Goal: Task Accomplishment & Management: Complete application form

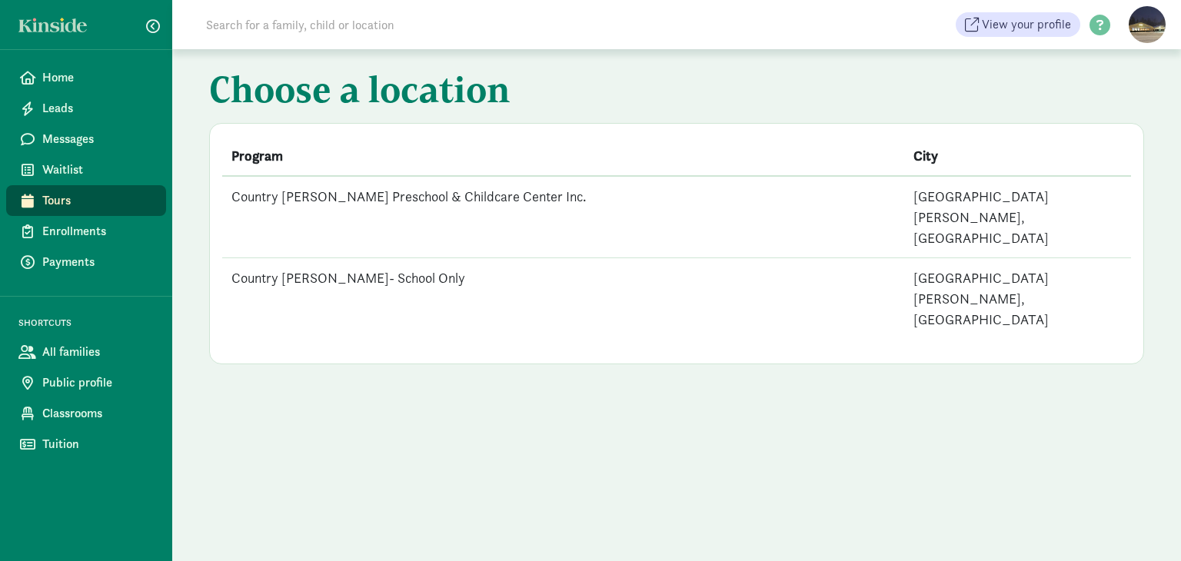
click at [332, 195] on td "Country [PERSON_NAME] Preschool & Childcare Center Inc." at bounding box center [563, 217] width 682 height 82
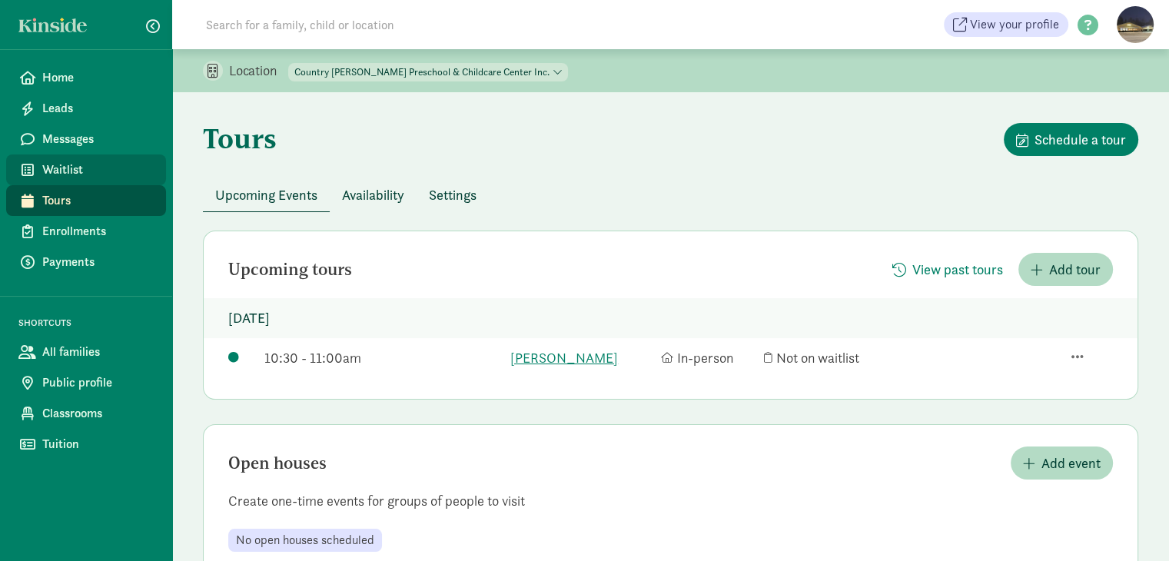
click at [64, 172] on span "Waitlist" at bounding box center [97, 170] width 111 height 18
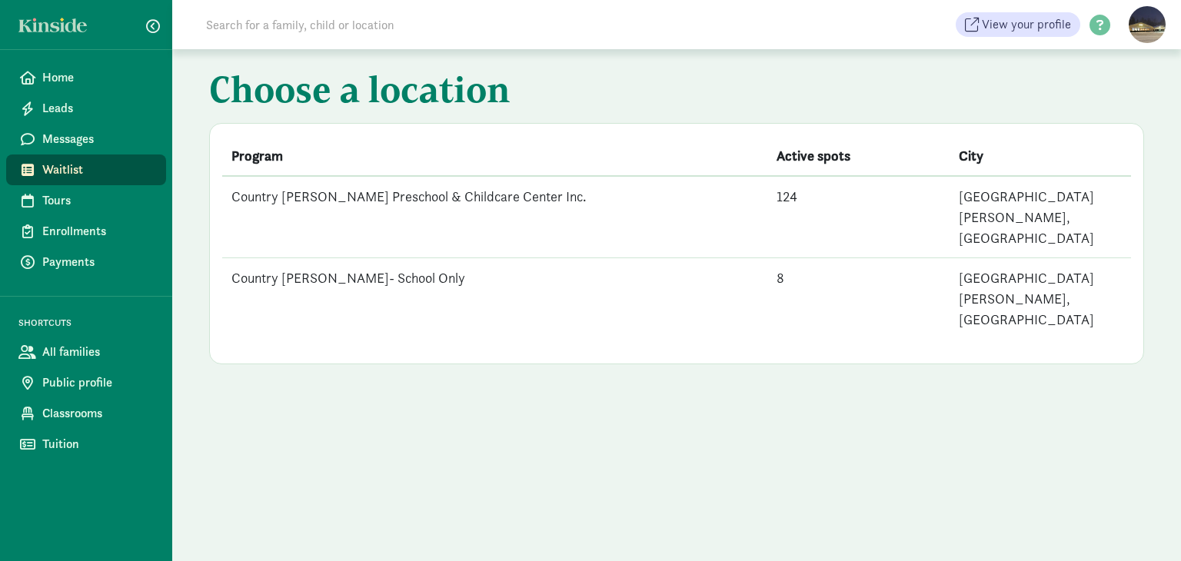
click at [379, 191] on td "Country [PERSON_NAME] Preschool & Childcare Center Inc." at bounding box center [494, 217] width 545 height 82
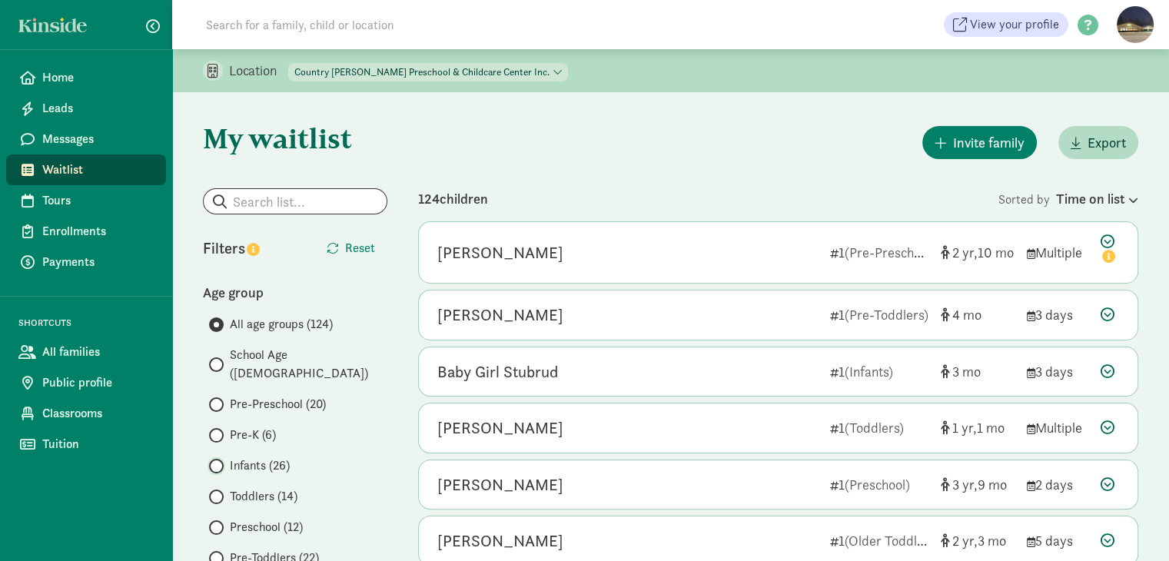
click at [213, 461] on input "Infants (26)" at bounding box center [214, 466] width 10 height 10
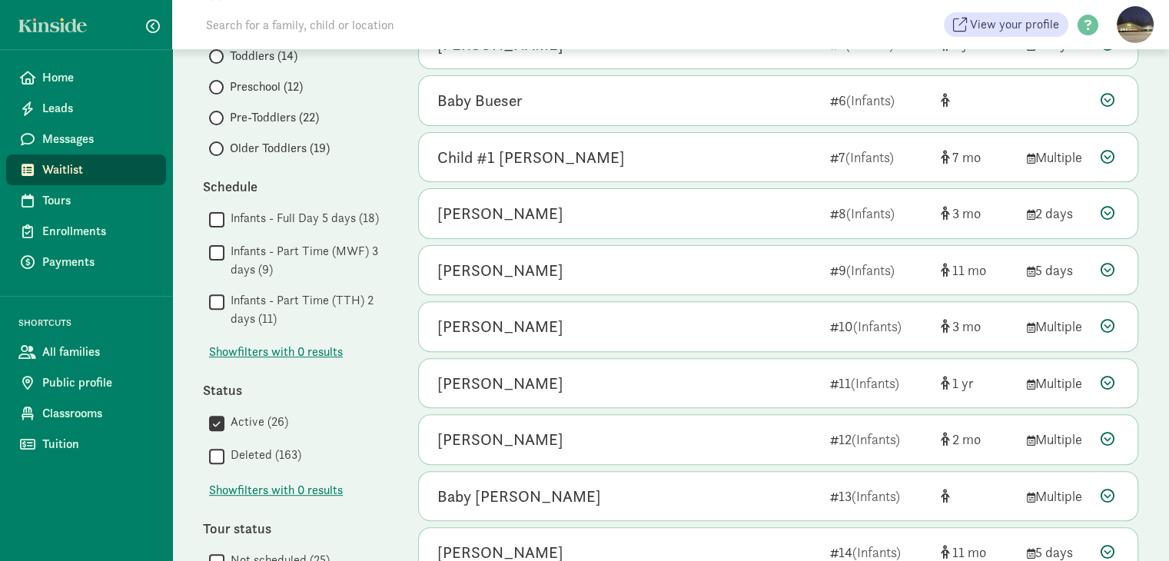
scroll to position [538, 0]
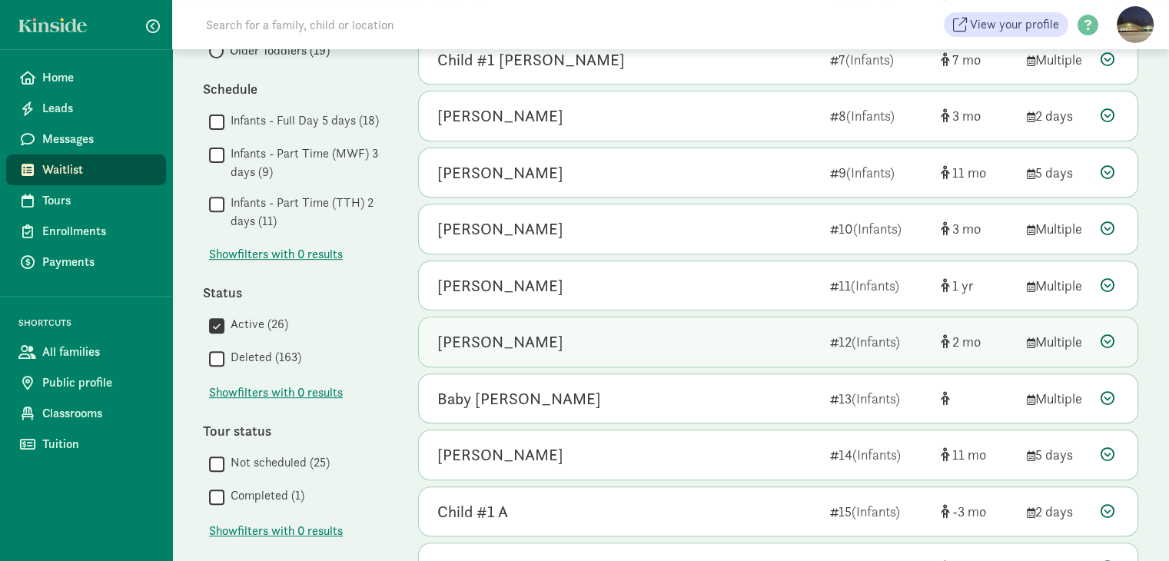
click at [1109, 339] on icon at bounding box center [1108, 341] width 14 height 14
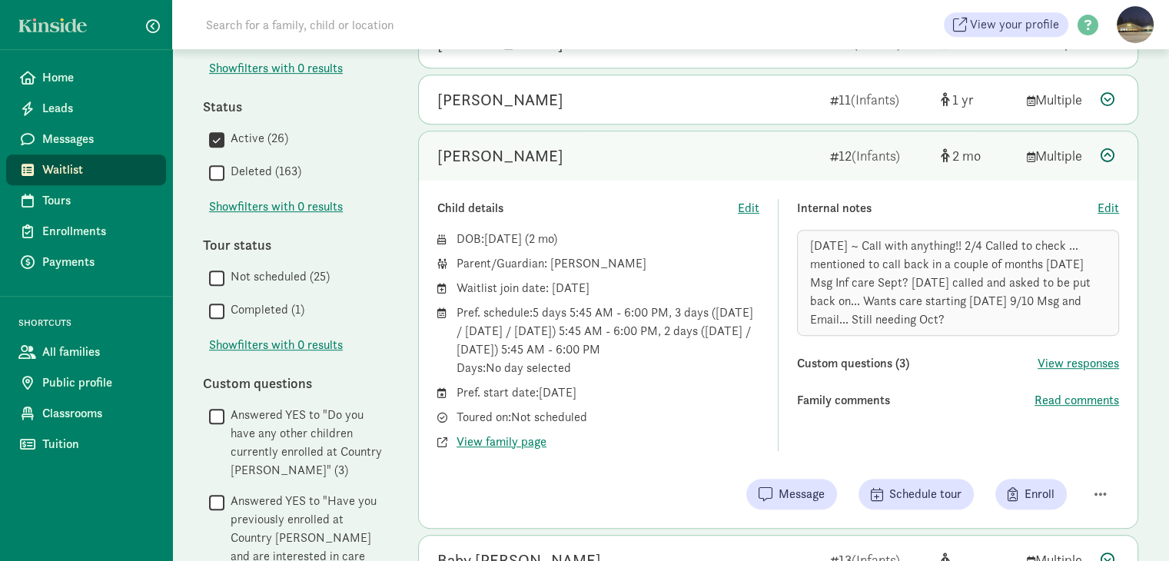
scroll to position [727, 0]
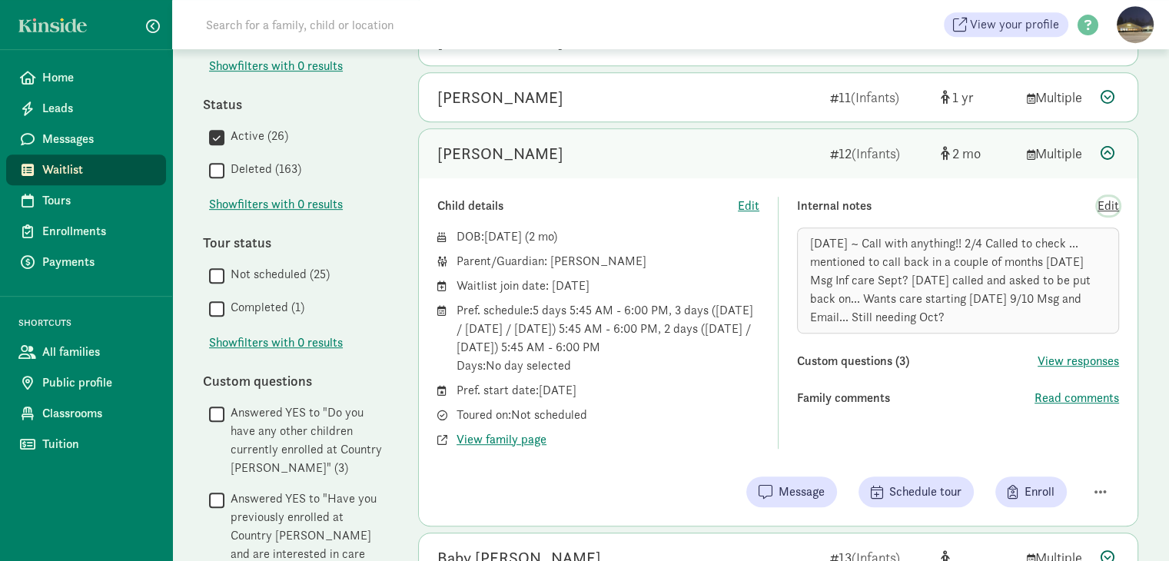
click at [1105, 206] on span "Edit" at bounding box center [1109, 206] width 22 height 18
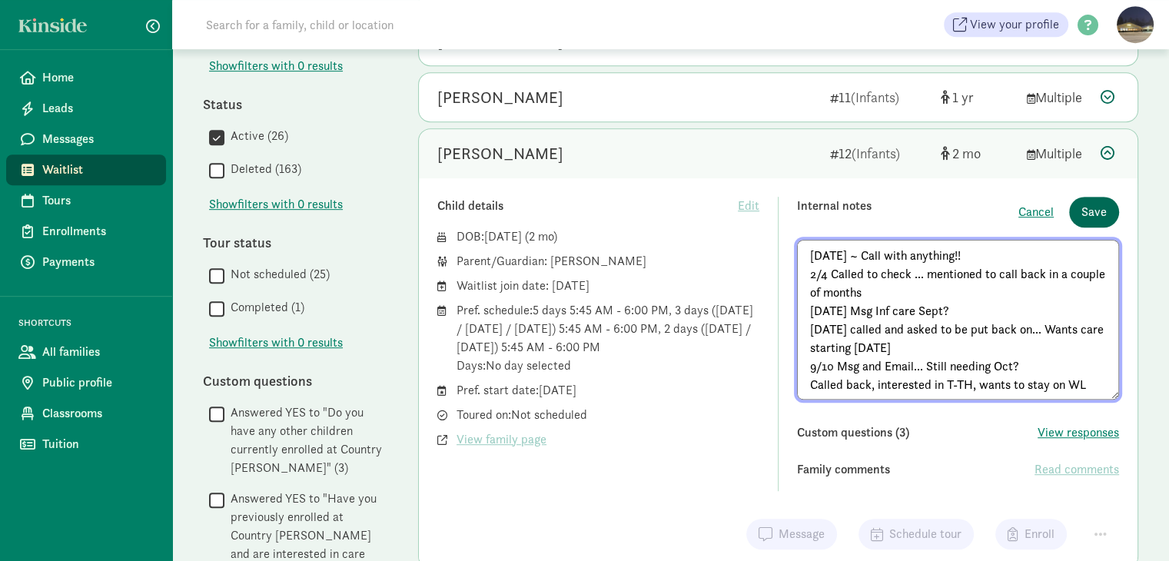
type textarea "[DATE] ~ Call with anything!! 2/4 Called to check ... mentioned to call back in…"
click at [1094, 205] on span "Save" at bounding box center [1094, 212] width 25 height 18
